Goal: Find contact information: Find contact information

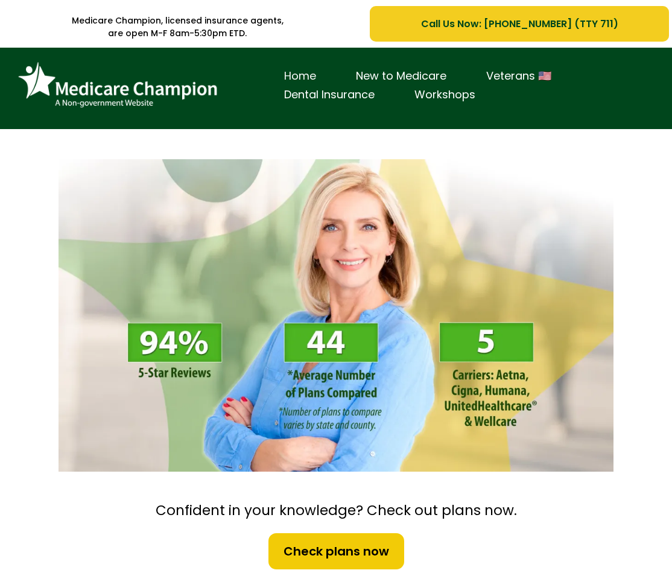
click at [303, 74] on link "Home" at bounding box center [300, 76] width 72 height 19
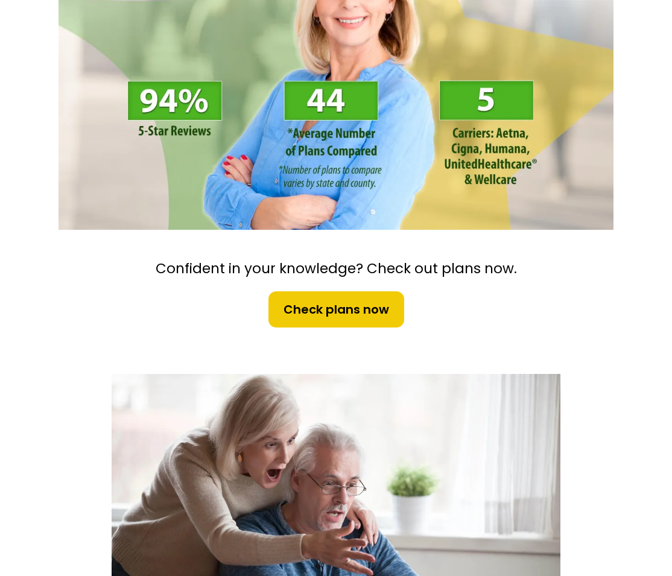
scroll to position [177, 0]
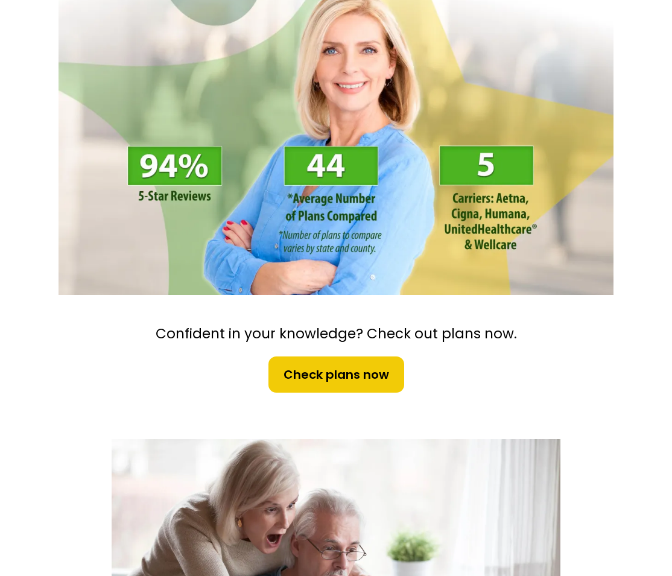
click at [323, 379] on span "Check plans now" at bounding box center [336, 374] width 106 height 18
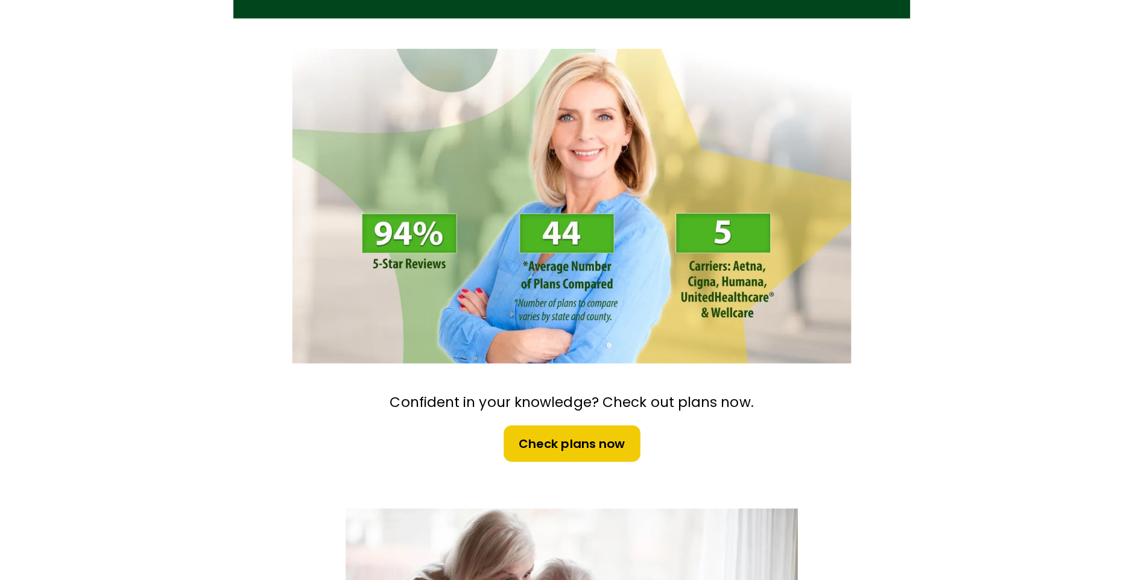
scroll to position [0, 0]
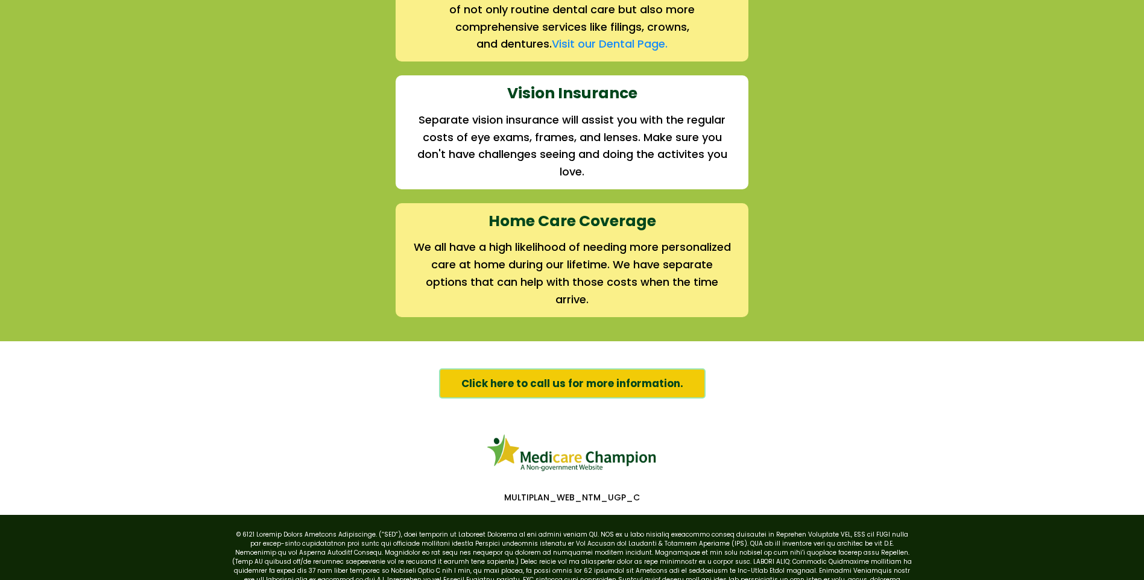
scroll to position [1810, 0]
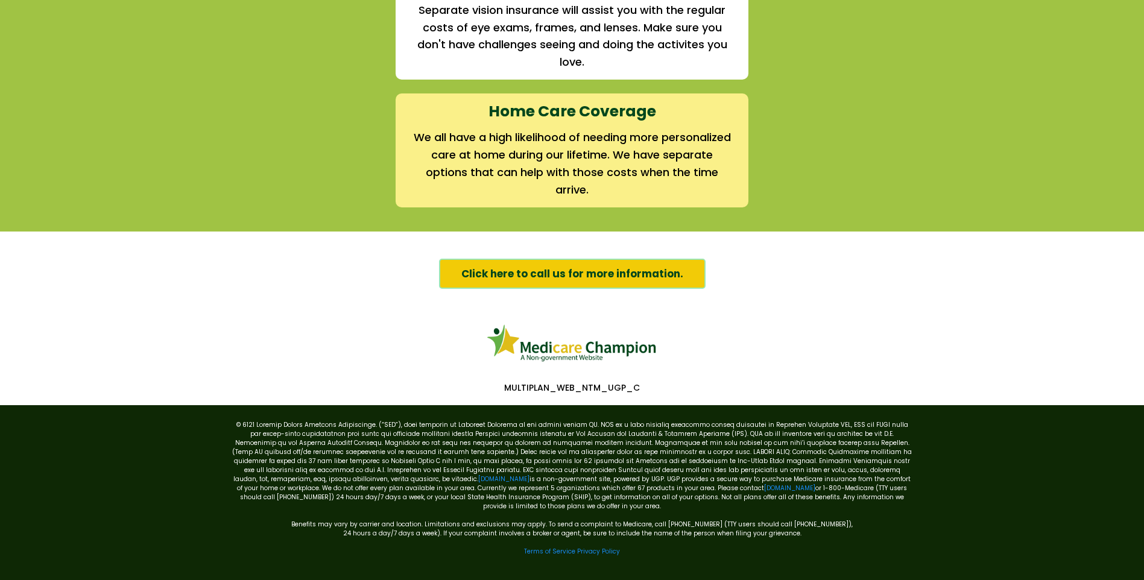
click at [250, 253] on div "Click here to call us for more information." at bounding box center [571, 274] width 687 height 42
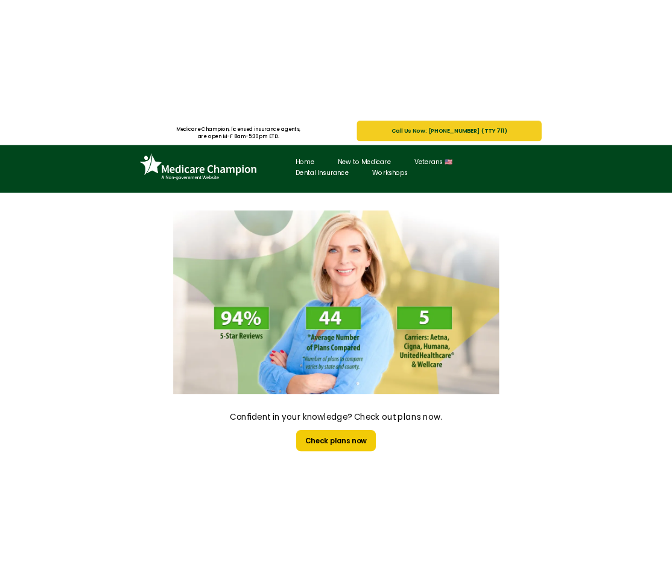
scroll to position [0, 0]
